Goal: Find specific page/section: Find specific page/section

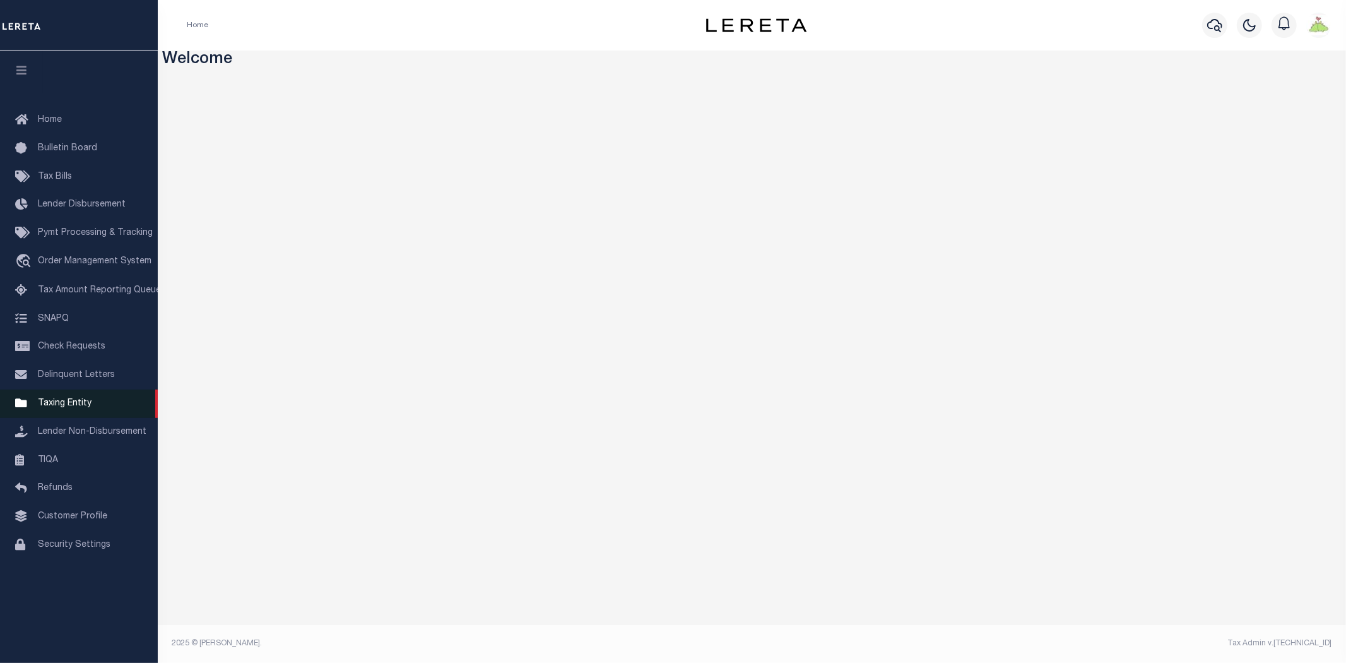
click at [51, 404] on span "Taxing Entity" at bounding box center [65, 403] width 54 height 9
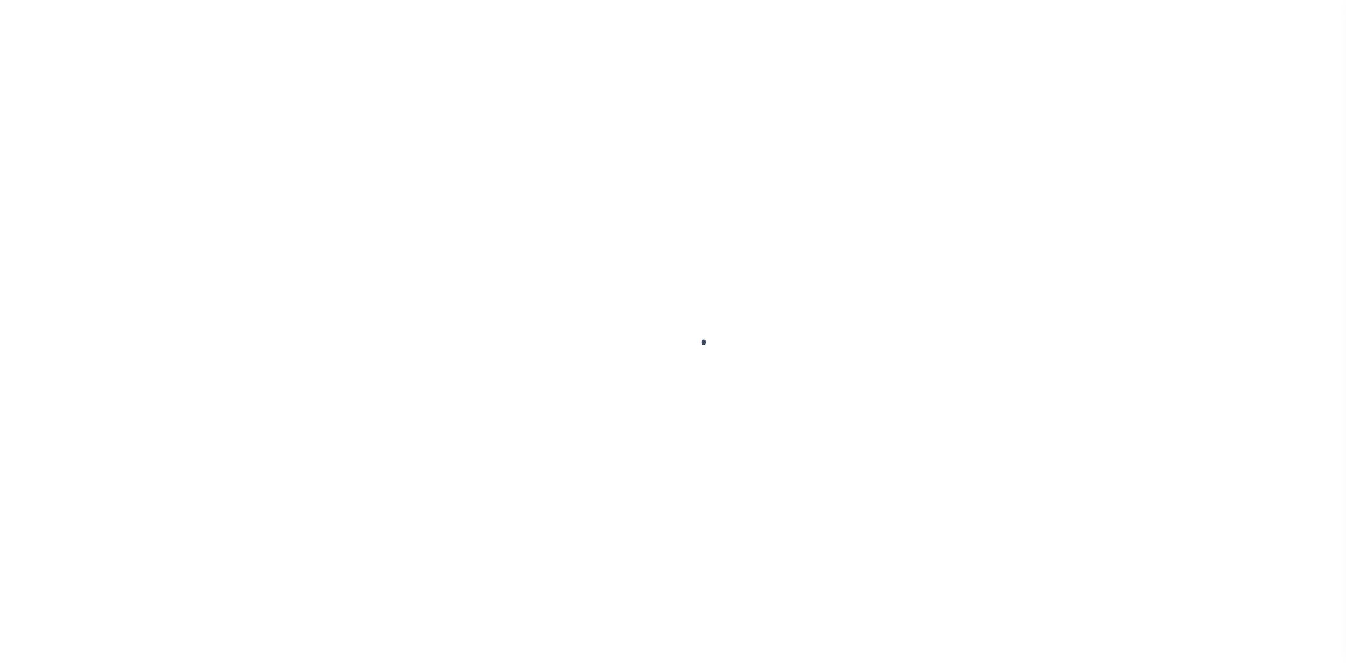
select select
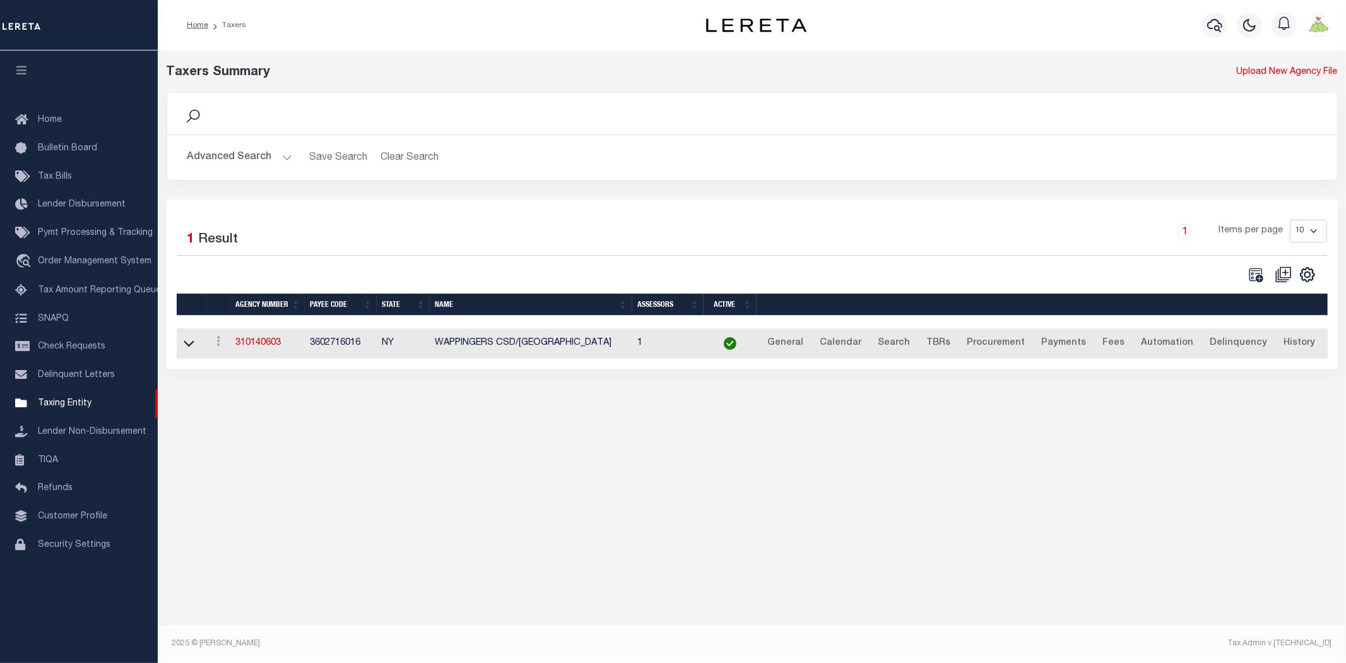
click at [249, 153] on button "Advanced Search" at bounding box center [239, 157] width 105 height 25
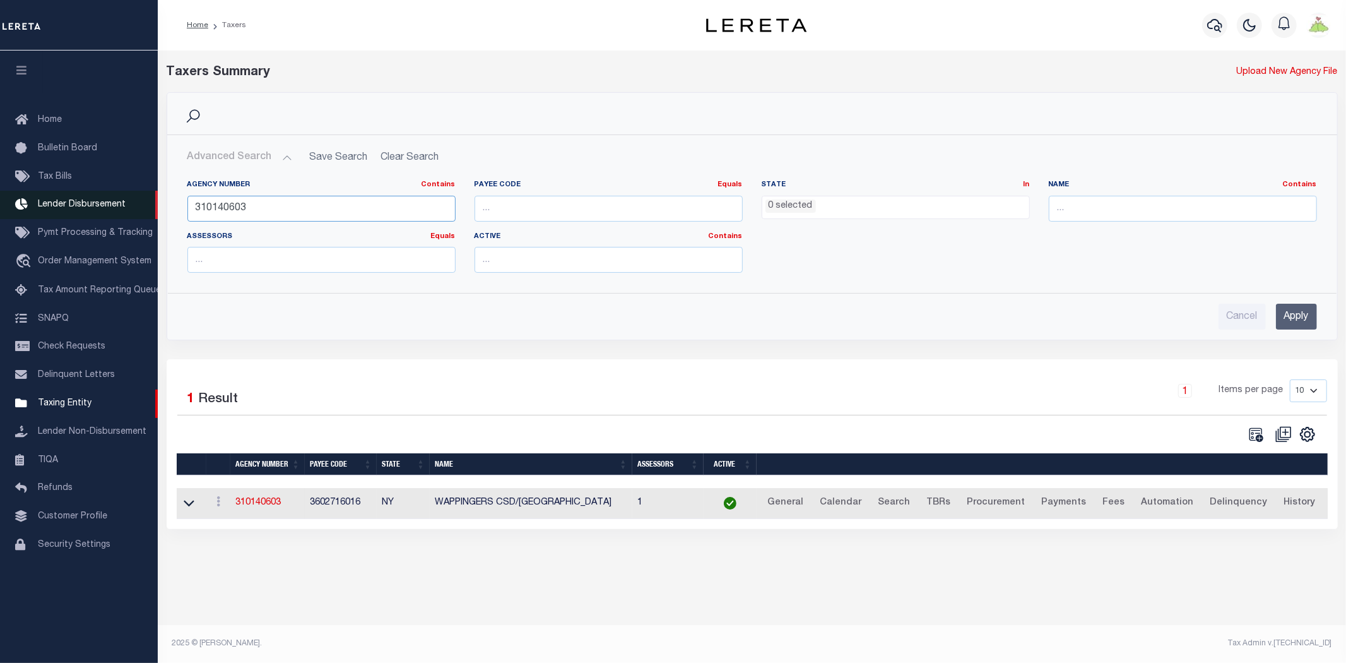
drag, startPoint x: 281, startPoint y: 206, endPoint x: 4, endPoint y: 211, distance: 277.7
click at [0, 221] on div "Home Taxers Profile" at bounding box center [673, 323] width 1346 height 647
type input "370350631"
click at [1288, 320] on input "Apply" at bounding box center [1296, 317] width 41 height 26
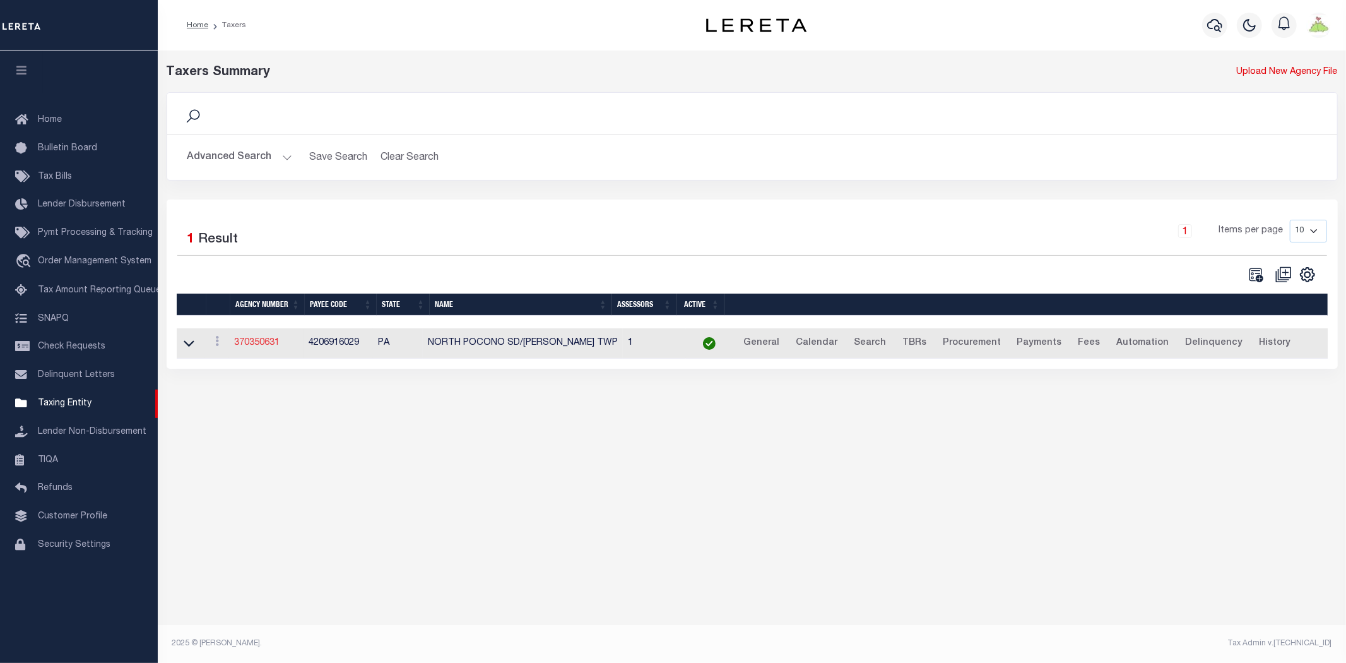
click at [250, 341] on link "370350631" at bounding box center [256, 342] width 45 height 9
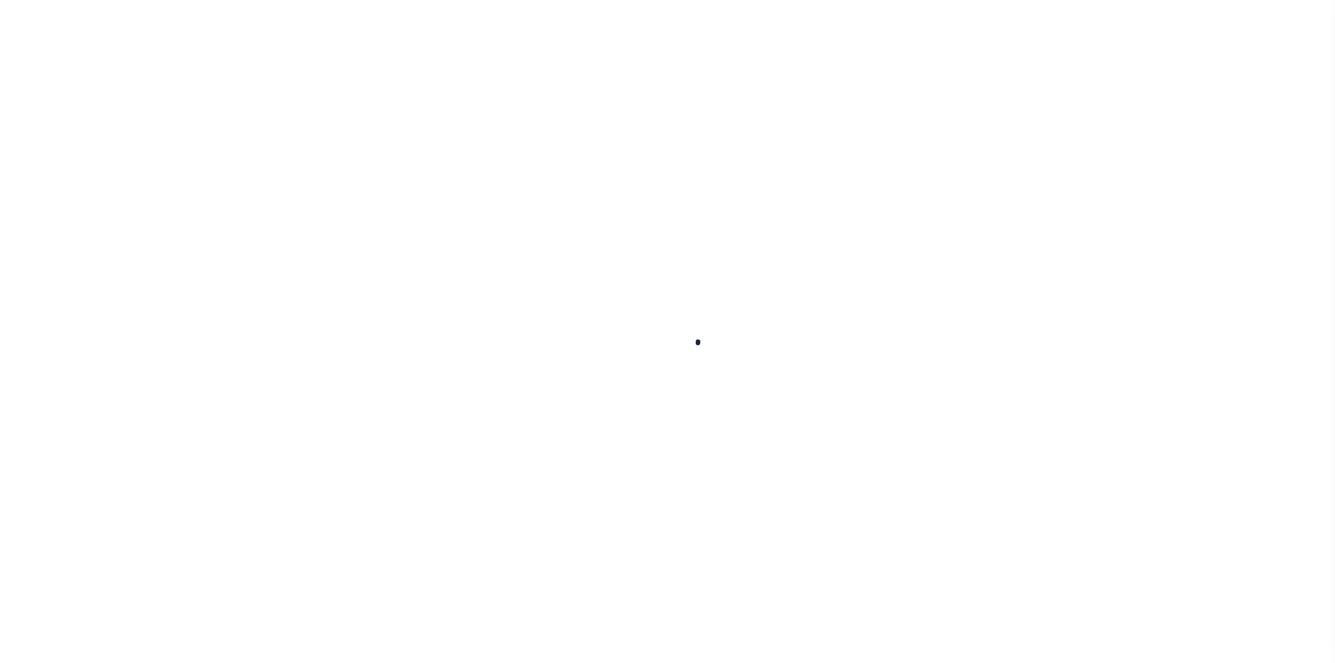
select select
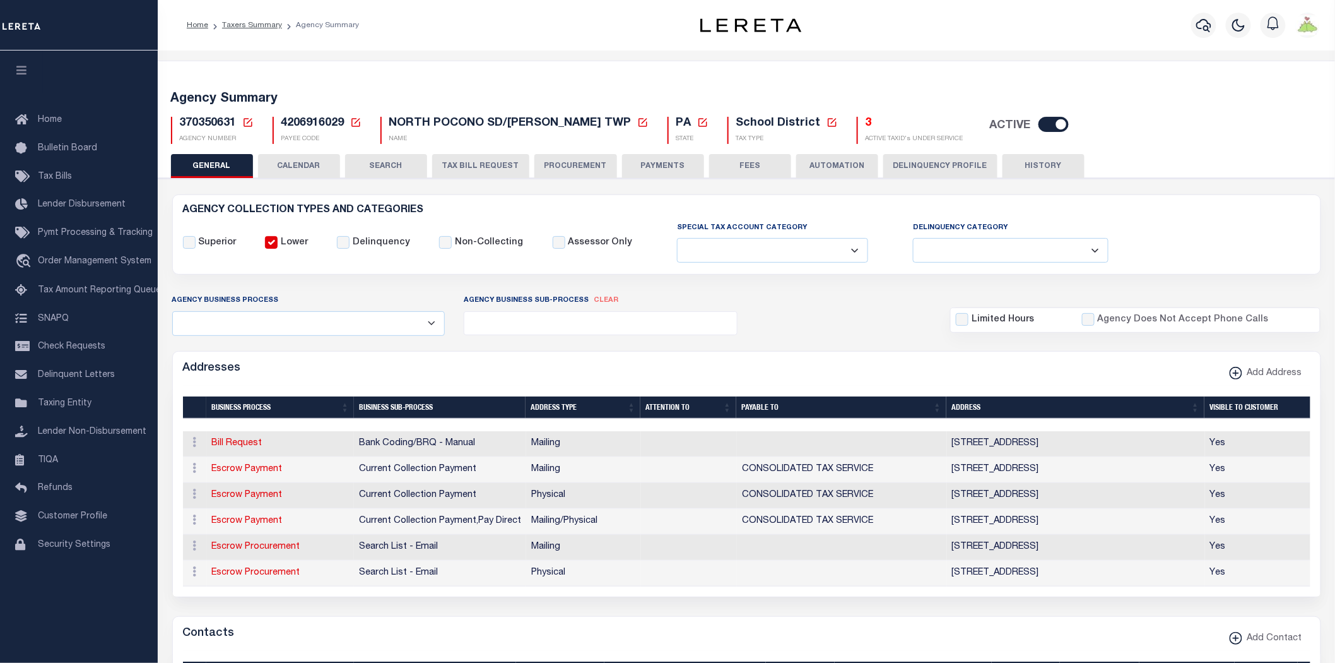
click at [1197, 232] on div "Superior Lower Delinquency Non-Collecting Assessor Only" at bounding box center [747, 242] width 1147 height 43
click at [1037, 167] on button "HISTORY" at bounding box center [1044, 166] width 82 height 24
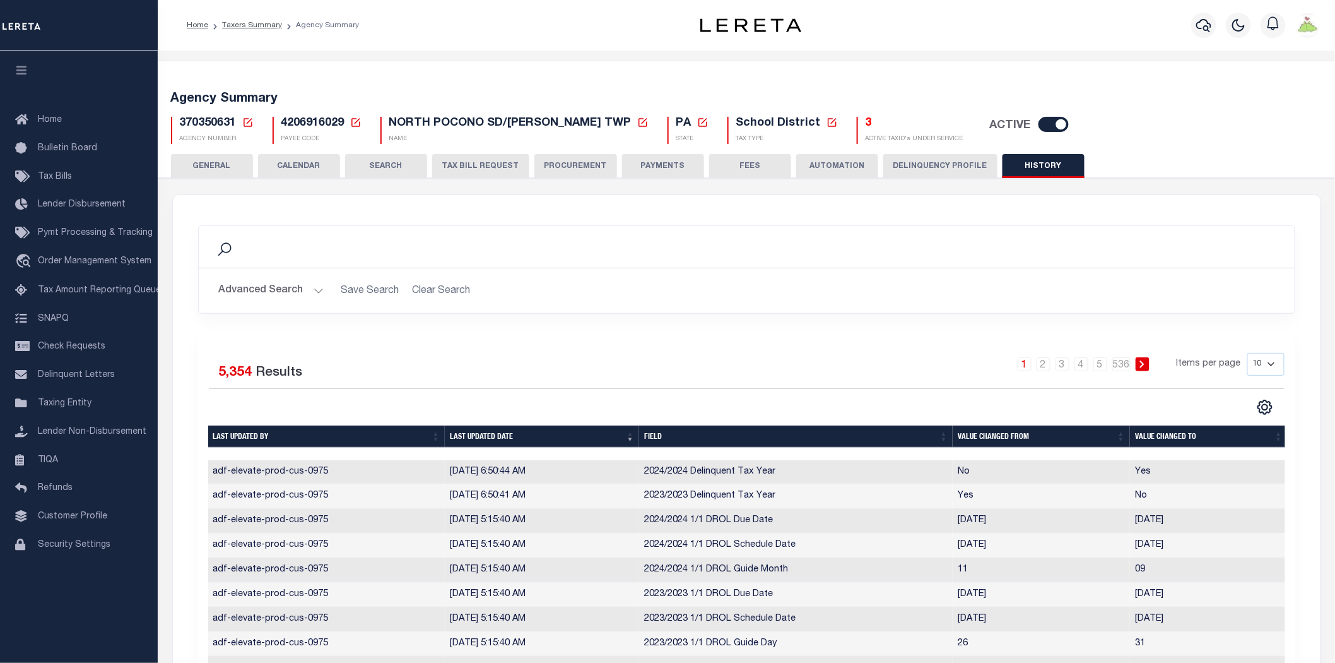
click at [1269, 361] on select "10 25 50 100" at bounding box center [1266, 364] width 37 height 23
select select "100"
click at [1248, 353] on select "10 25 50 100" at bounding box center [1266, 364] width 37 height 23
click at [1051, 361] on link "2" at bounding box center [1048, 364] width 14 height 14
click at [1067, 362] on link "3" at bounding box center [1067, 364] width 14 height 14
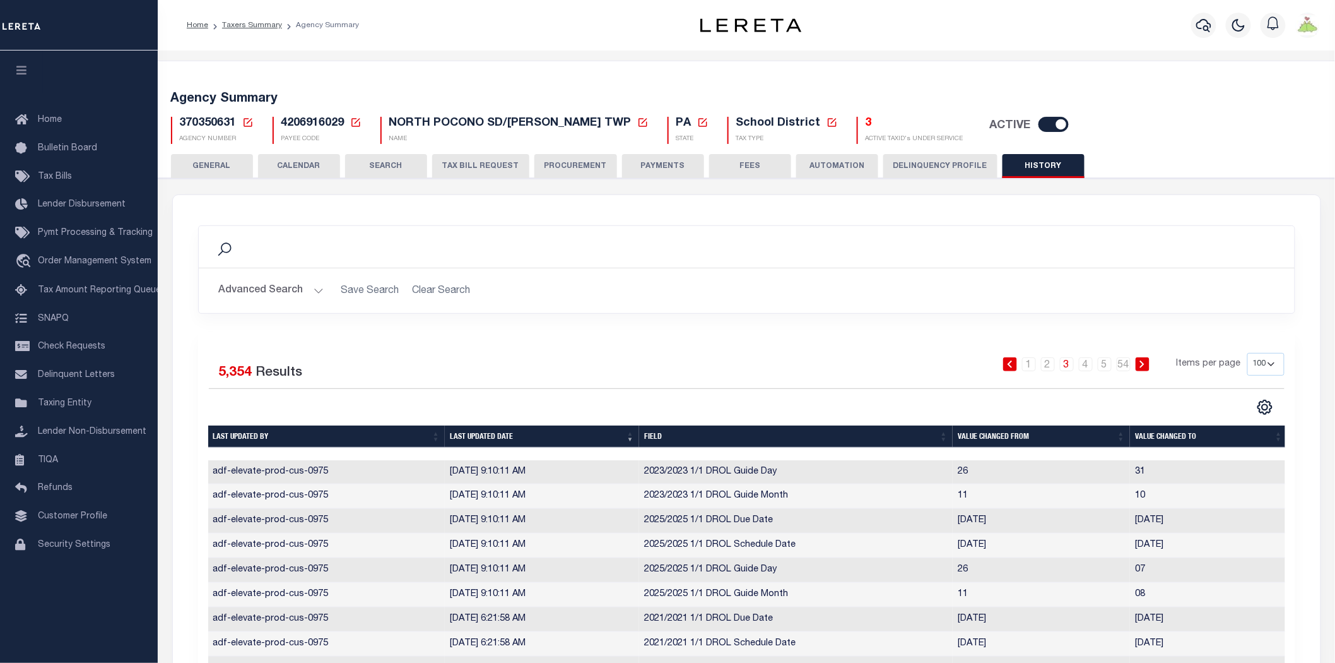
click at [316, 437] on th "Last updated by" at bounding box center [326, 436] width 237 height 22
click at [237, 437] on th "Last updated by" at bounding box center [326, 436] width 237 height 22
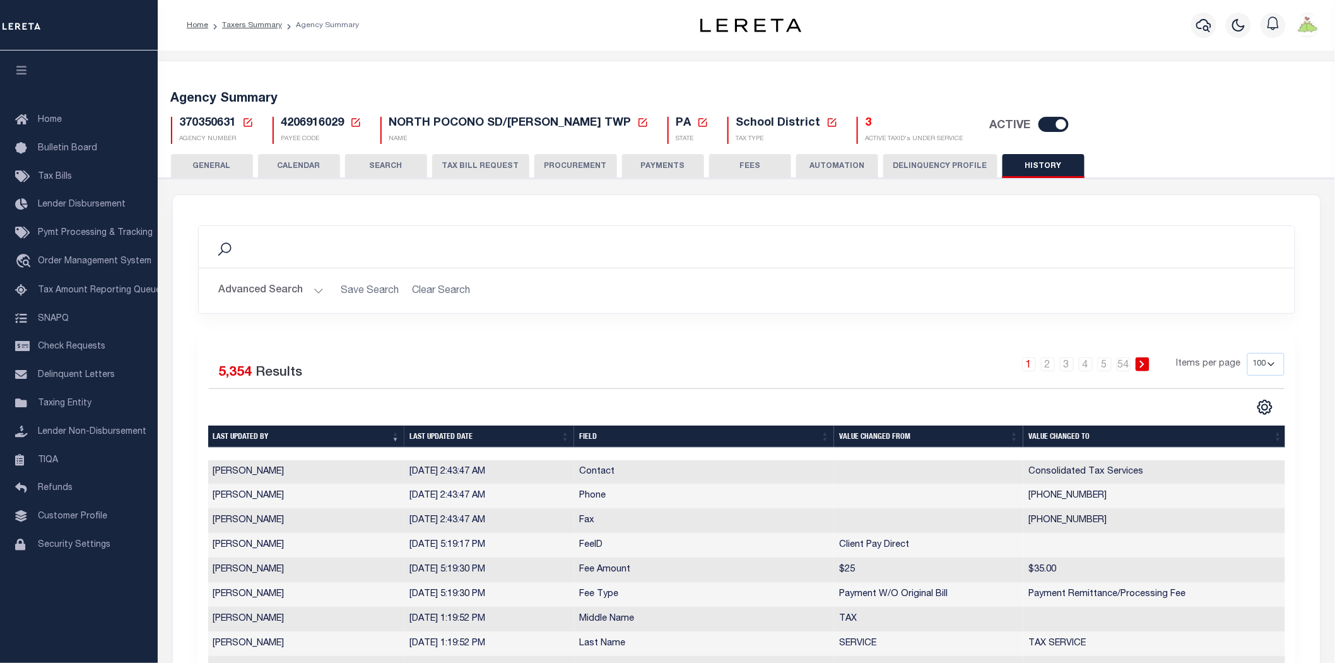
drag, startPoint x: 221, startPoint y: 171, endPoint x: 217, endPoint y: 190, distance: 19.3
click at [221, 171] on button "GENERAL" at bounding box center [212, 166] width 82 height 24
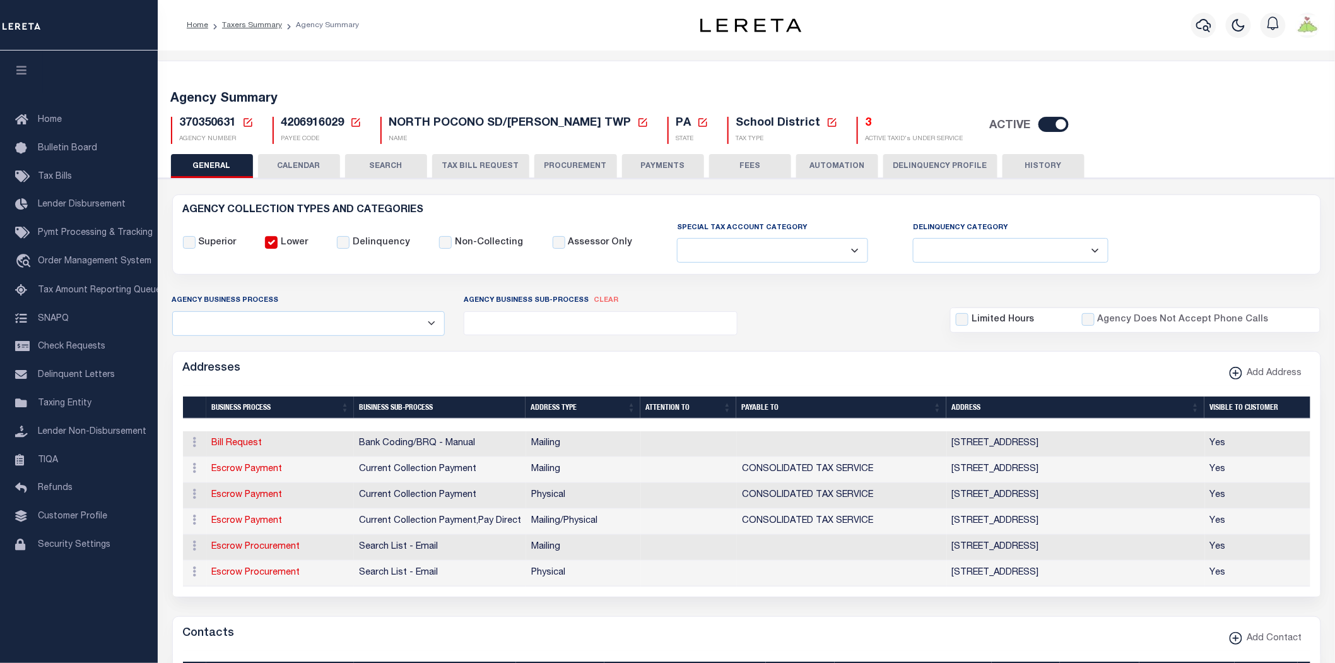
click at [253, 23] on link "Taxers Summary" at bounding box center [252, 25] width 60 height 8
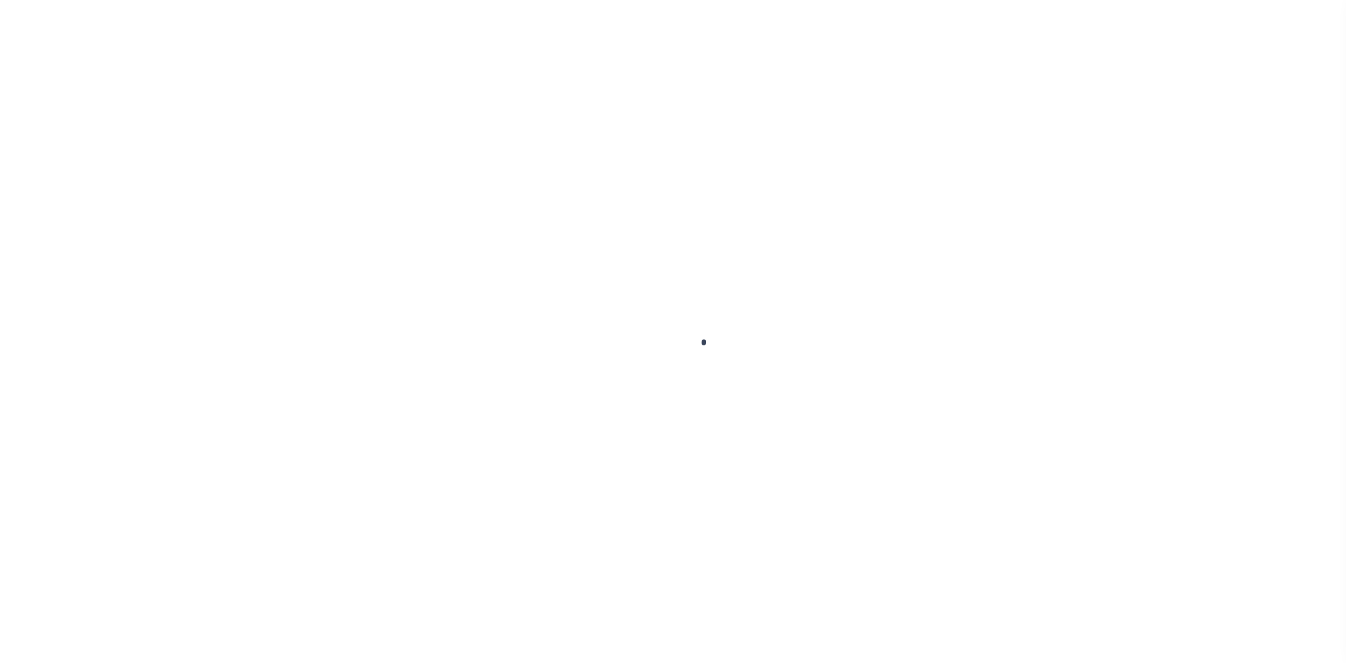
select select
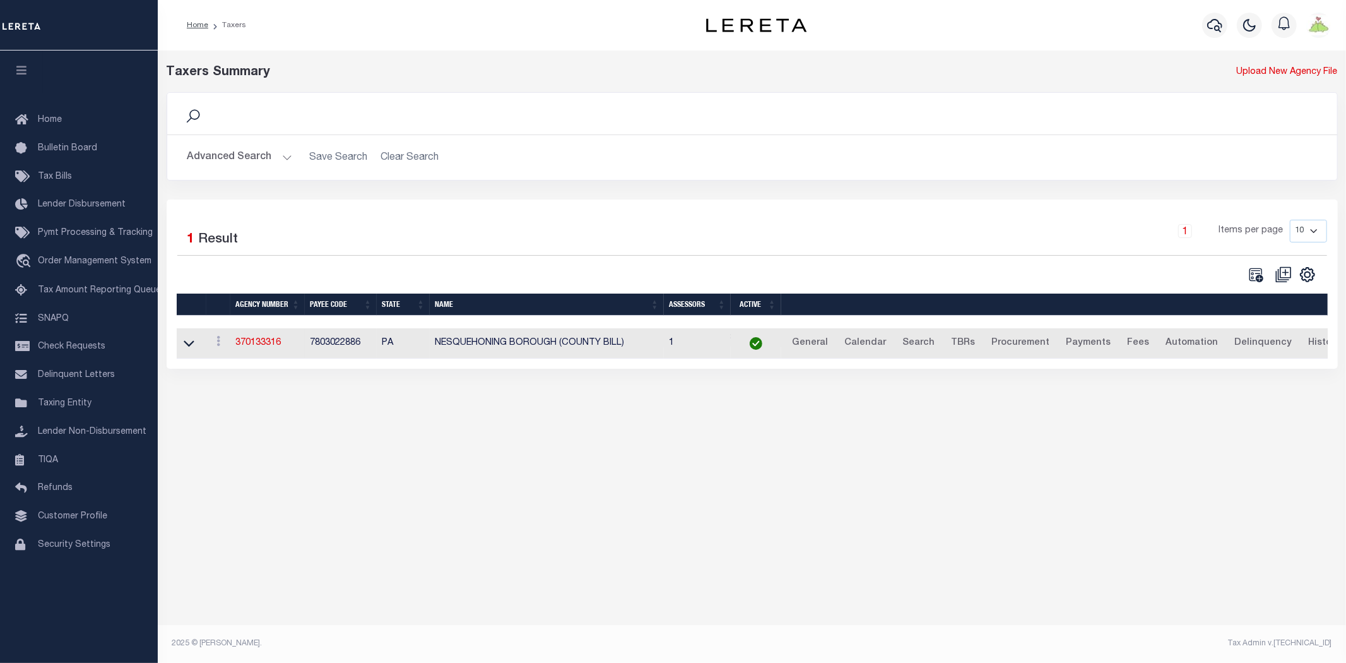
click at [252, 153] on button "Advanced Search" at bounding box center [239, 157] width 105 height 25
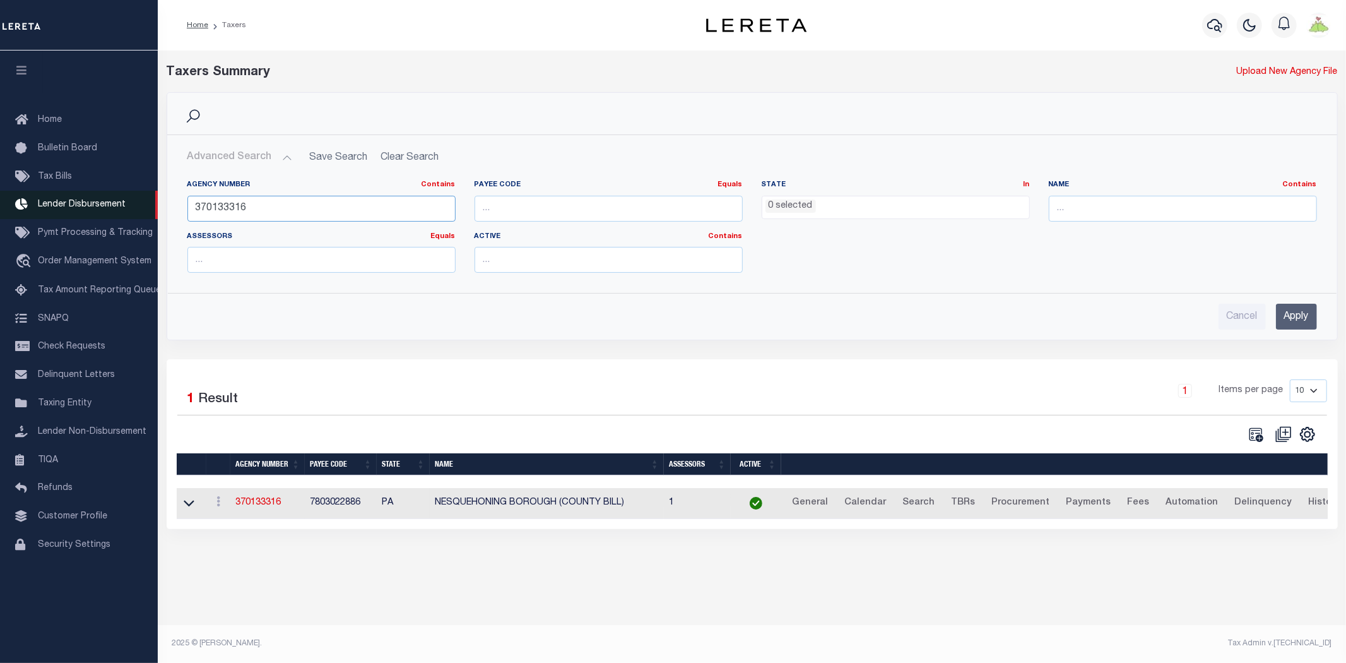
drag, startPoint x: 299, startPoint y: 208, endPoint x: 0, endPoint y: 202, distance: 298.6
click at [0, 202] on div "Home Taxers Profile" at bounding box center [673, 323] width 1346 height 647
type input "370350619"
drag, startPoint x: 1296, startPoint y: 312, endPoint x: 1284, endPoint y: 314, distance: 11.5
click at [1296, 312] on input "Apply" at bounding box center [1296, 317] width 41 height 26
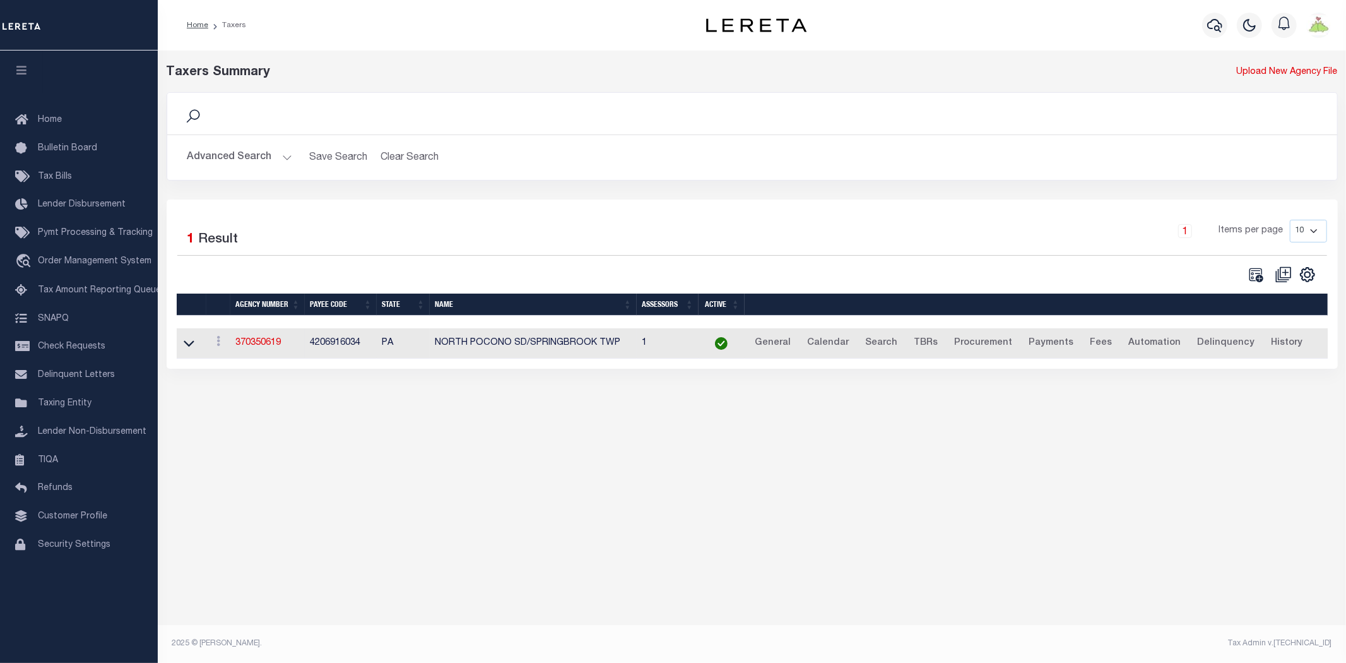
click at [260, 338] on td "370350619" at bounding box center [267, 343] width 74 height 31
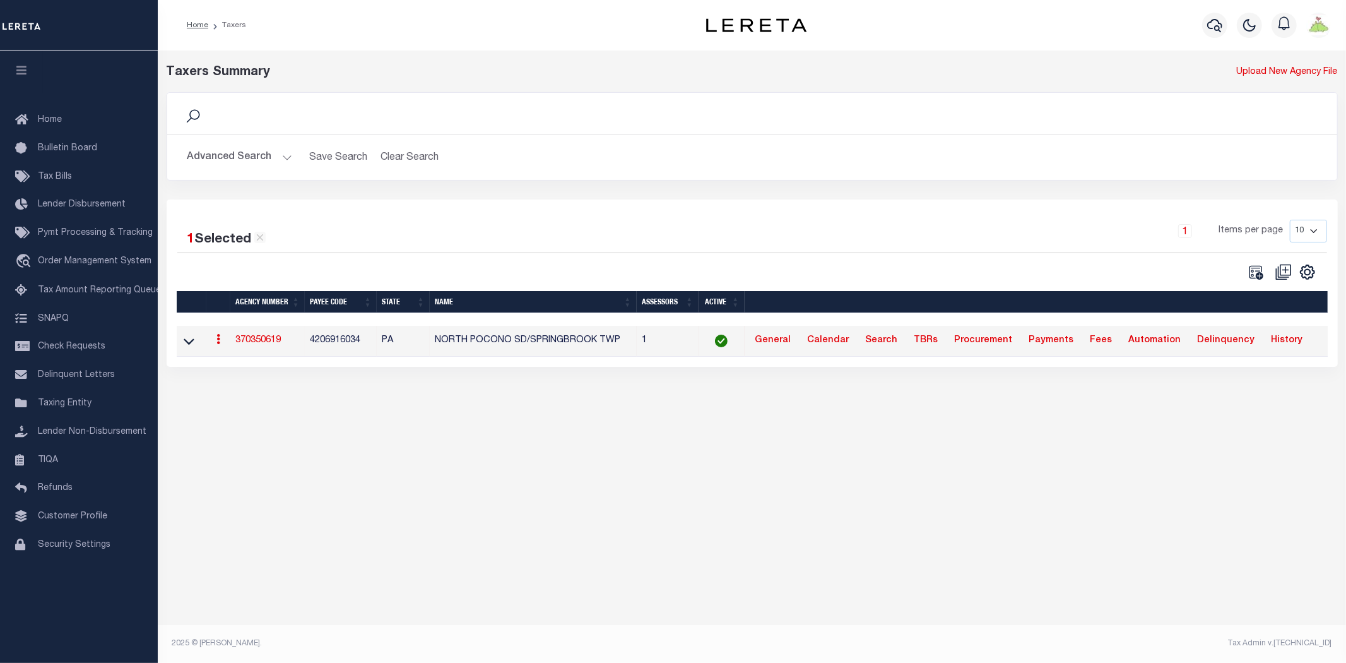
click at [254, 338] on link "370350619" at bounding box center [257, 340] width 45 height 9
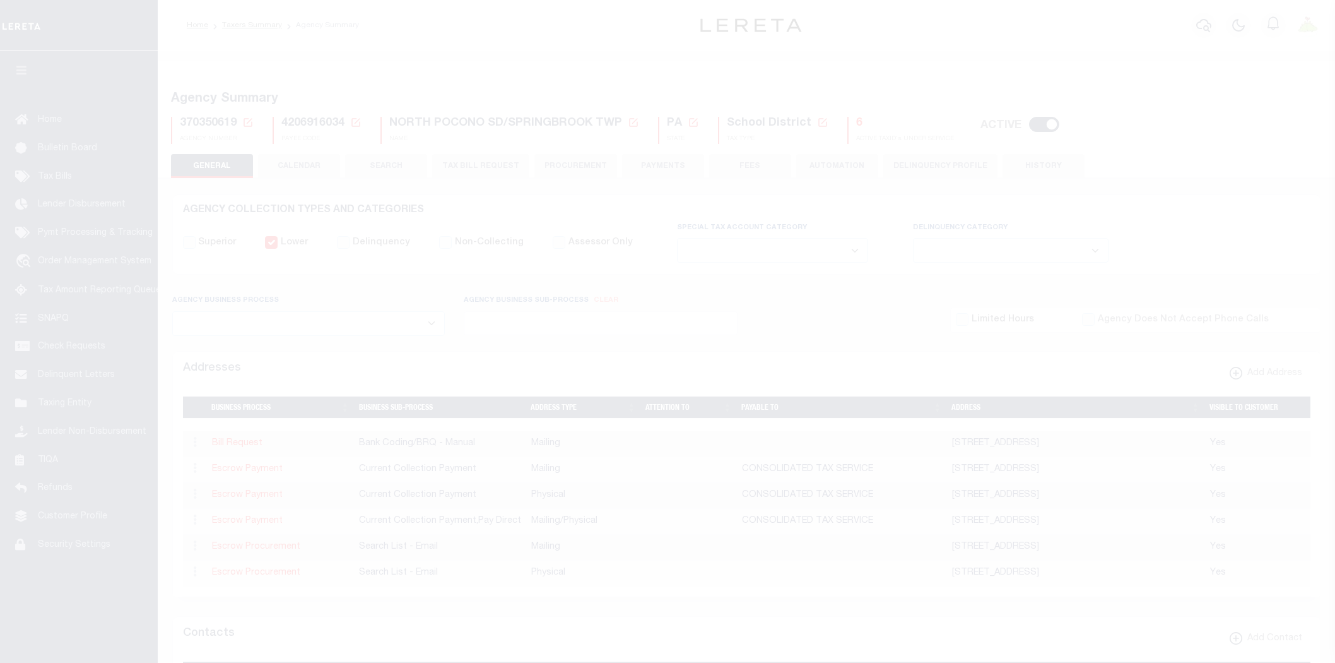
select select
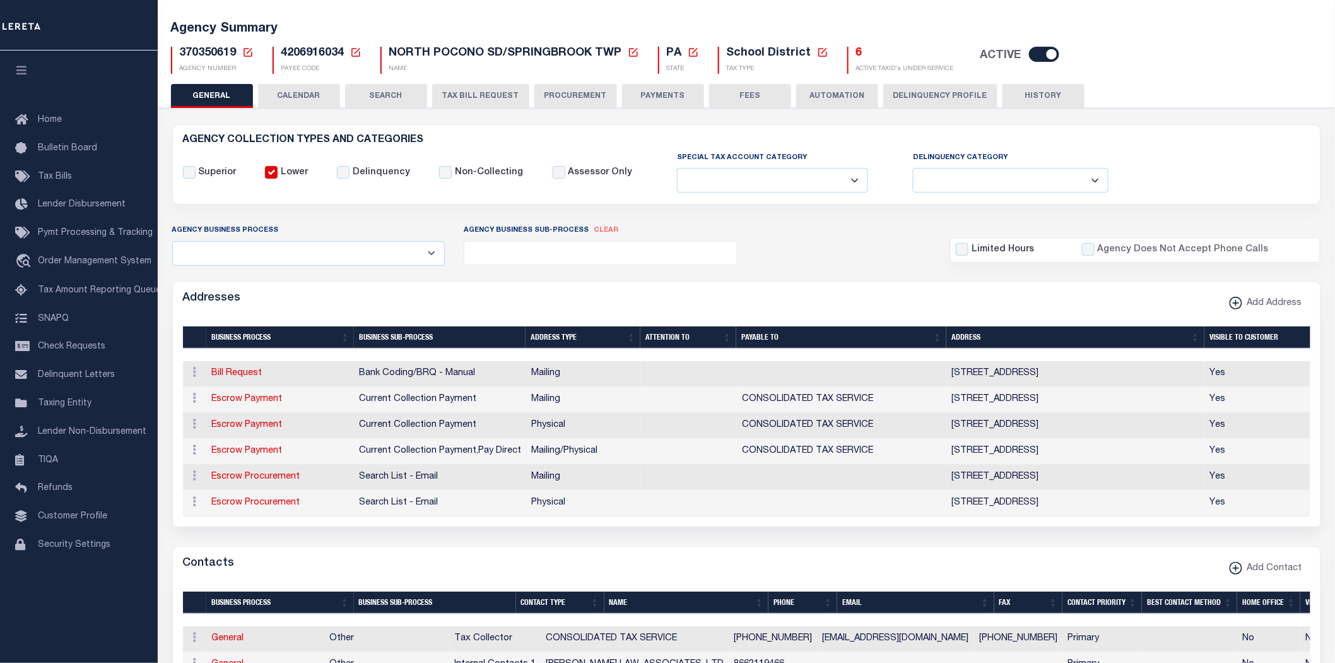
scroll to position [140, 0]
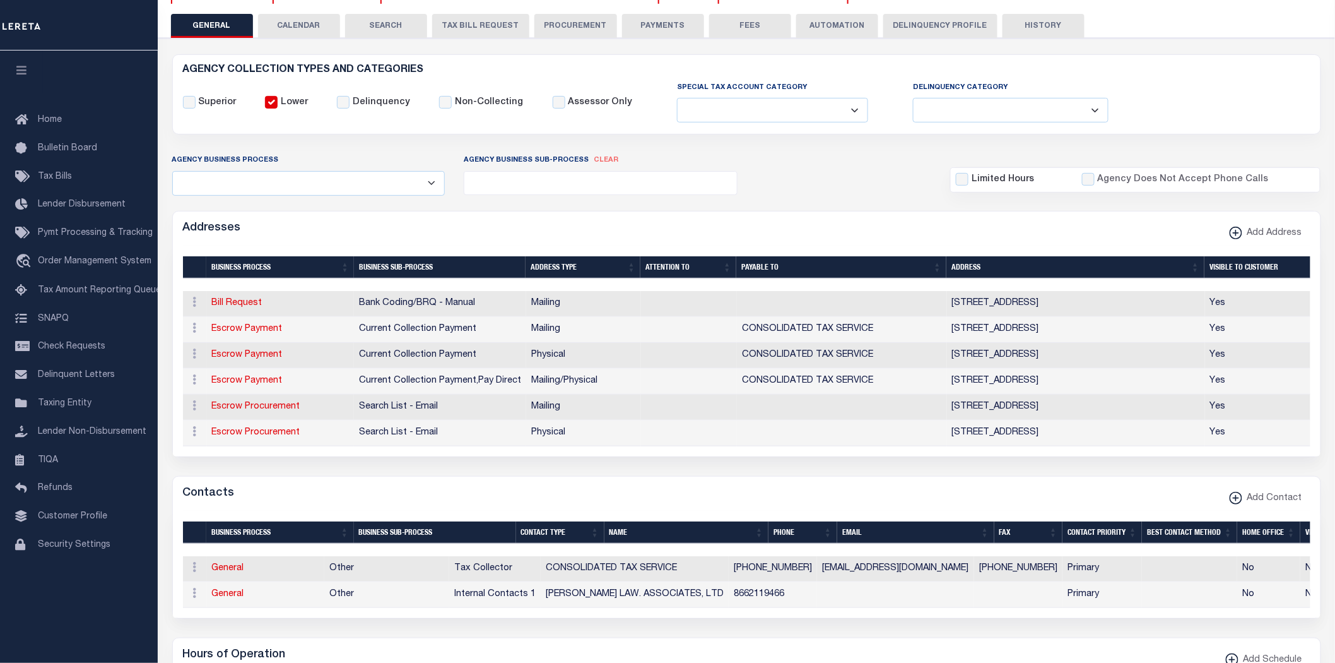
click at [931, 231] on div "Addresses Add Address" at bounding box center [747, 228] width 1148 height 35
click at [867, 509] on div "Contacts Add Contact" at bounding box center [747, 493] width 1148 height 35
click at [892, 218] on div "Addresses Add Address" at bounding box center [747, 228] width 1148 height 35
click at [1231, 100] on div "Superior Lower Delinquency Non-Collecting Assessor Only" at bounding box center [747, 102] width 1147 height 43
